Goal: Use online tool/utility

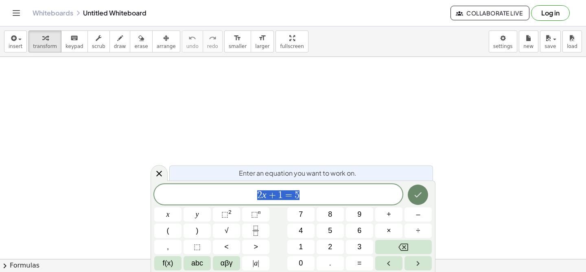
click at [417, 200] on icon "Done" at bounding box center [418, 195] width 10 height 10
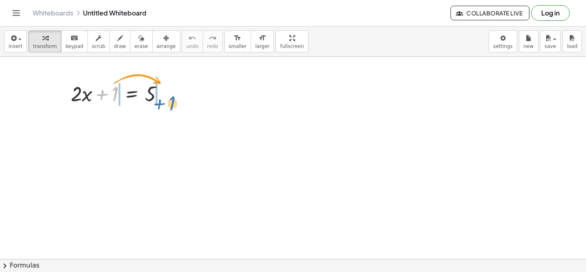
drag, startPoint x: 105, startPoint y: 95, endPoint x: 162, endPoint y: 104, distance: 57.7
click at [162, 104] on div at bounding box center [121, 93] width 108 height 28
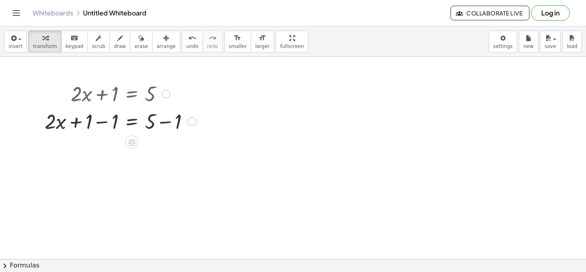
click at [113, 117] on div at bounding box center [121, 121] width 160 height 28
click at [151, 149] on div at bounding box center [121, 149] width 160 height 28
click at [164, 156] on div at bounding box center [121, 149] width 160 height 28
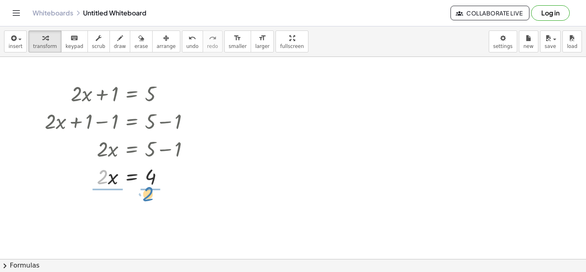
drag, startPoint x: 103, startPoint y: 174, endPoint x: 149, endPoint y: 190, distance: 49.1
click at [104, 207] on div at bounding box center [121, 210] width 160 height 41
click at [109, 209] on div at bounding box center [121, 210] width 160 height 41
click at [154, 210] on div at bounding box center [121, 210] width 160 height 41
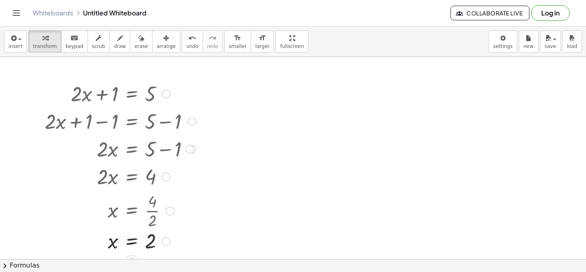
drag, startPoint x: 165, startPoint y: 213, endPoint x: 167, endPoint y: 253, distance: 40.0
click at [132, 242] on div "x = 2" at bounding box center [132, 242] width 0 height 0
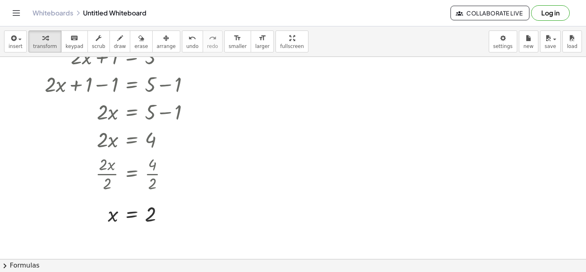
scroll to position [56, 0]
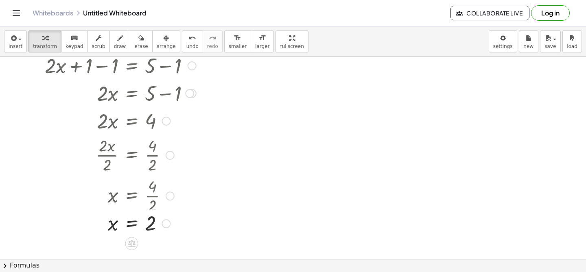
drag, startPoint x: 166, startPoint y: 192, endPoint x: 167, endPoint y: 239, distance: 47.2
click at [167, 228] on div at bounding box center [166, 224] width 9 height 9
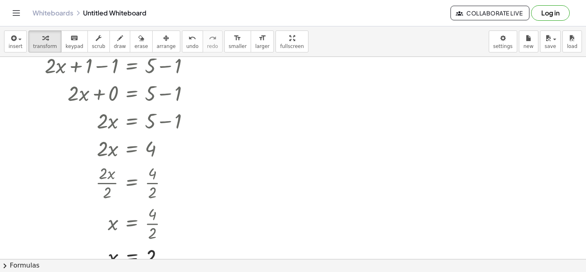
scroll to position [0, 0]
